Goal: Navigation & Orientation: Find specific page/section

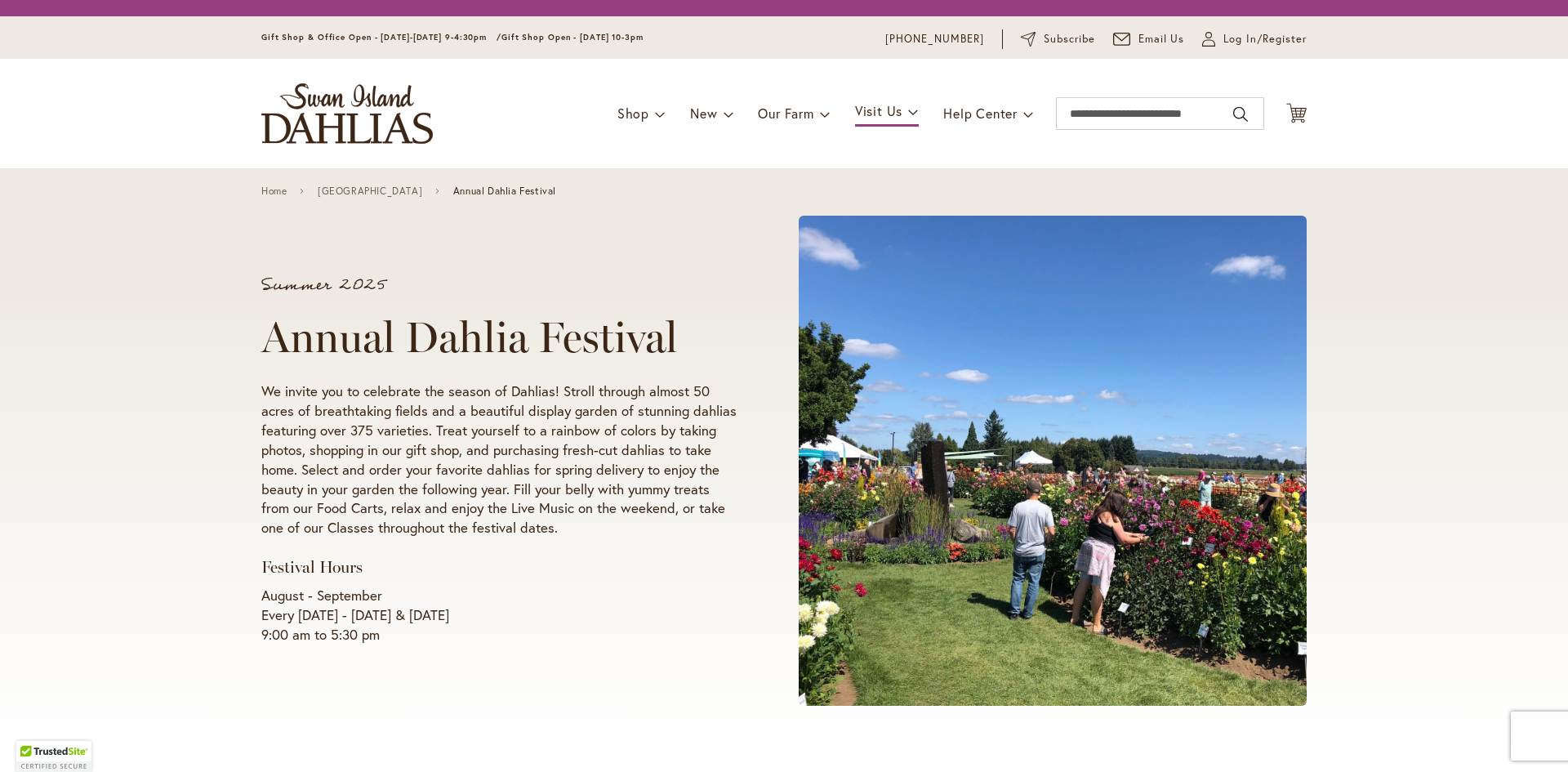
click at [209, 451] on div "Summer 2025 Annual Dahlia Festival We invite you to celebrate the season of Dah…" at bounding box center [784, 460] width 1568 height 585
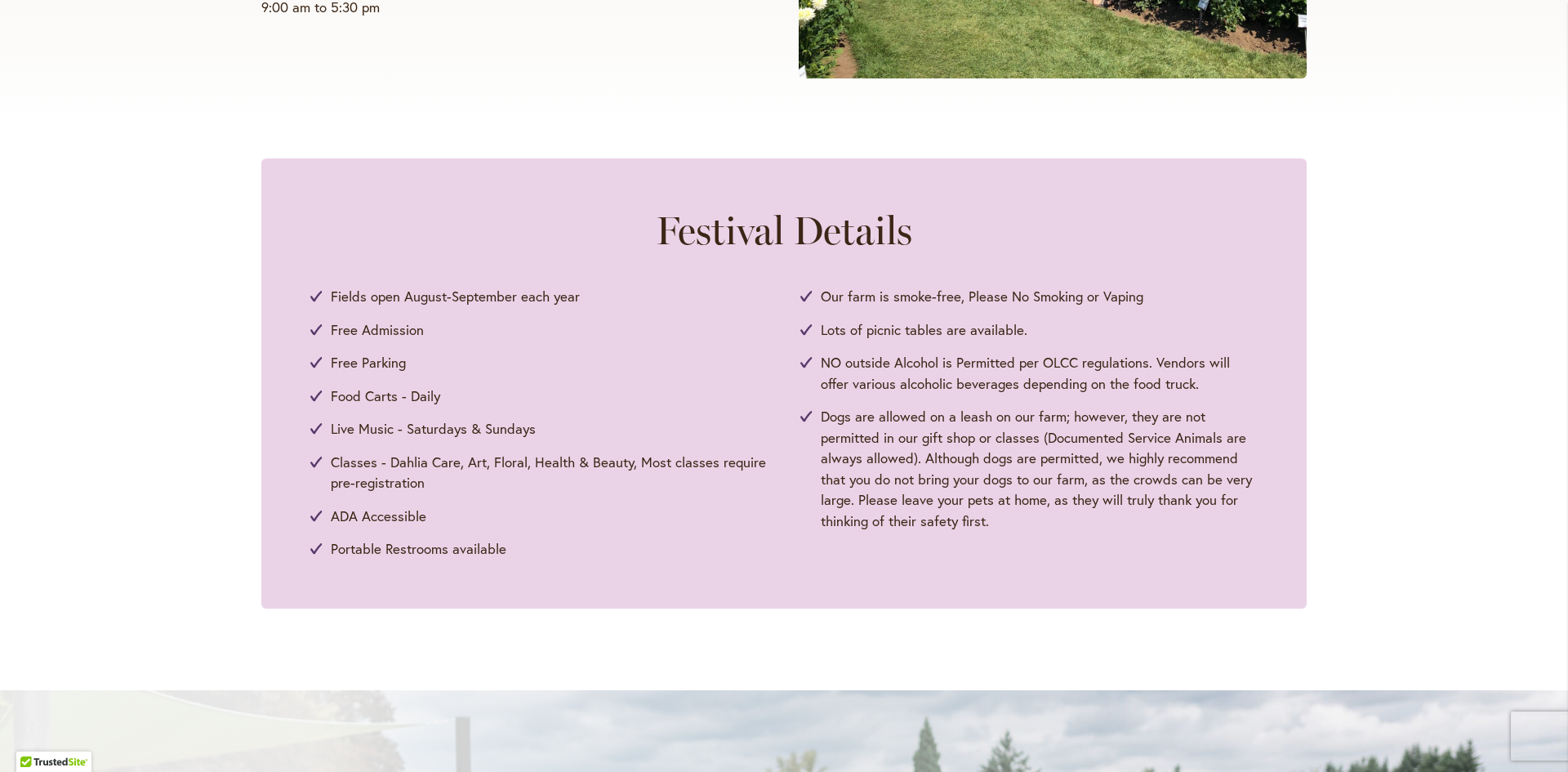
scroll to position [684, 0]
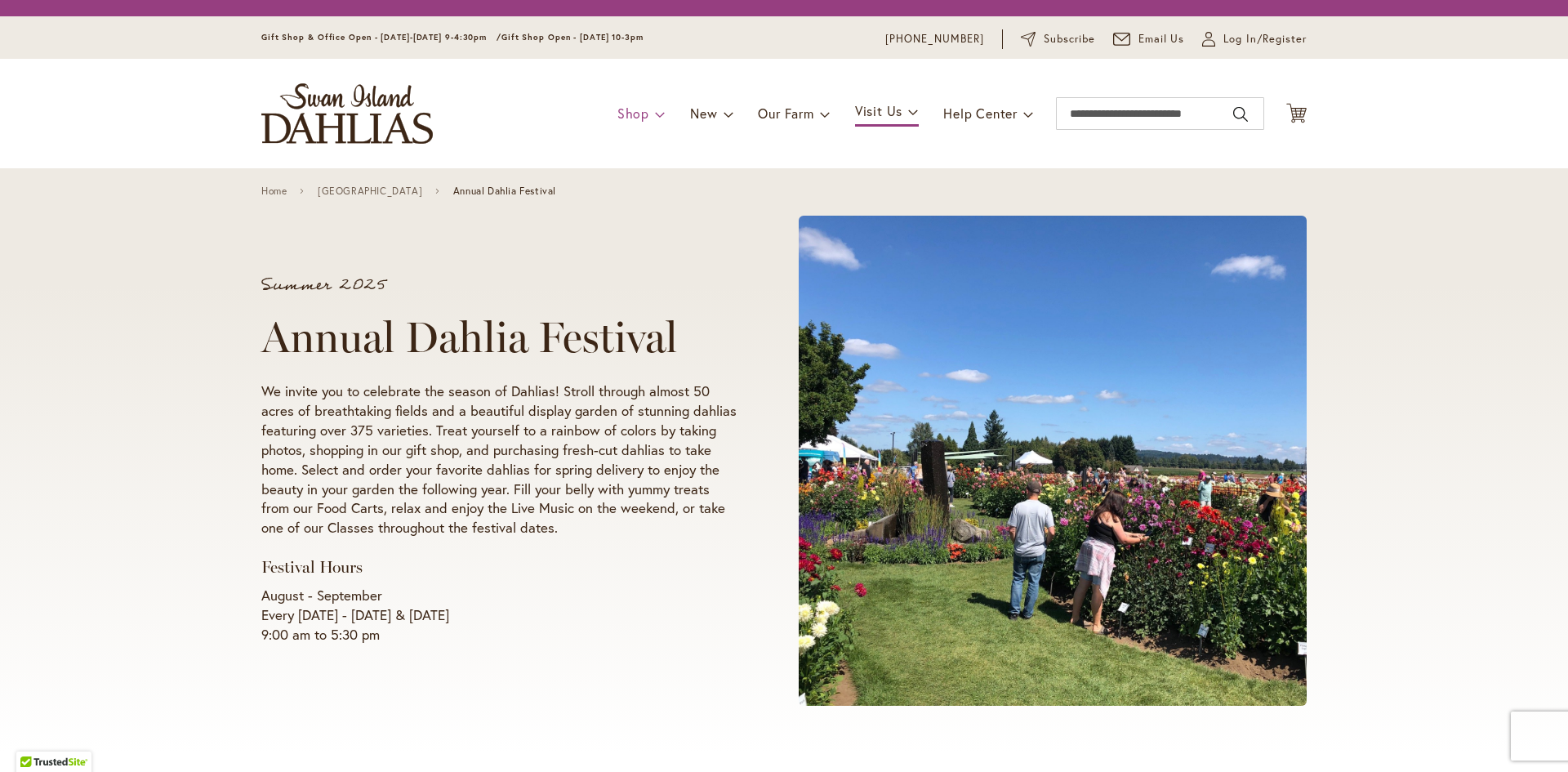
click at [654, 119] on span at bounding box center [660, 114] width 10 height 26
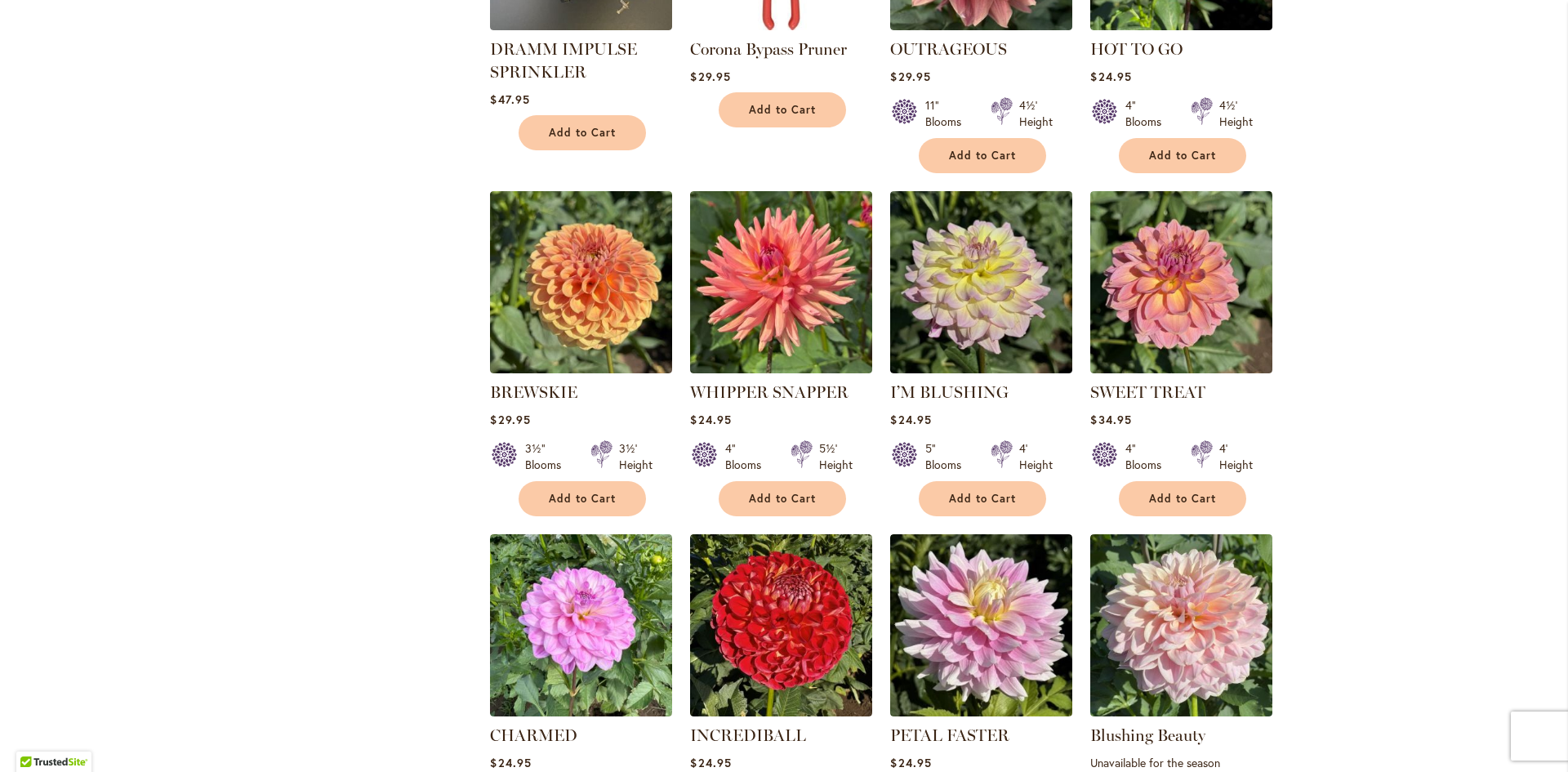
scroll to position [784, 0]
